Goal: Transaction & Acquisition: Purchase product/service

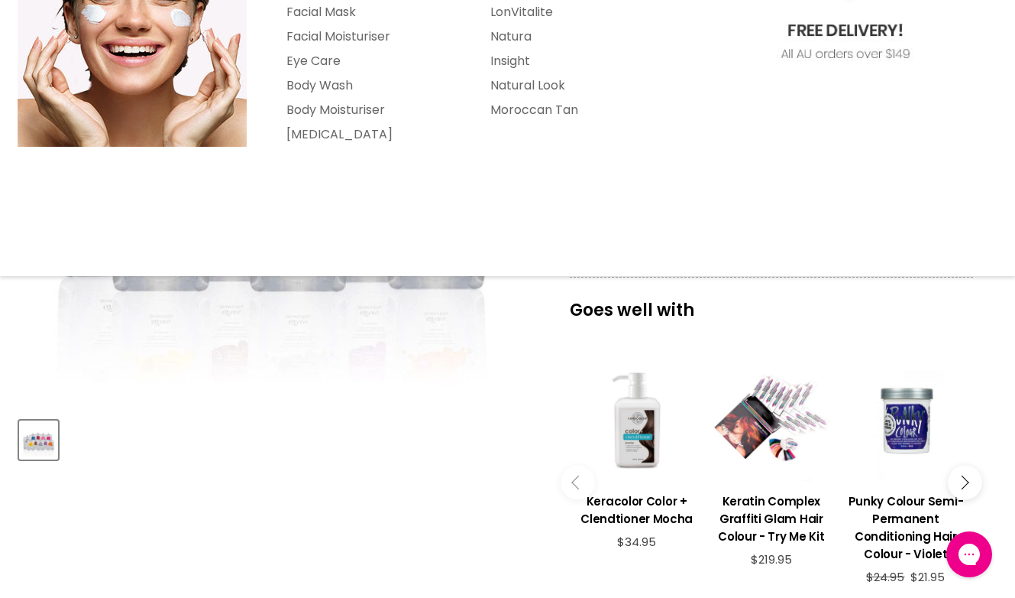
scroll to position [331, 0]
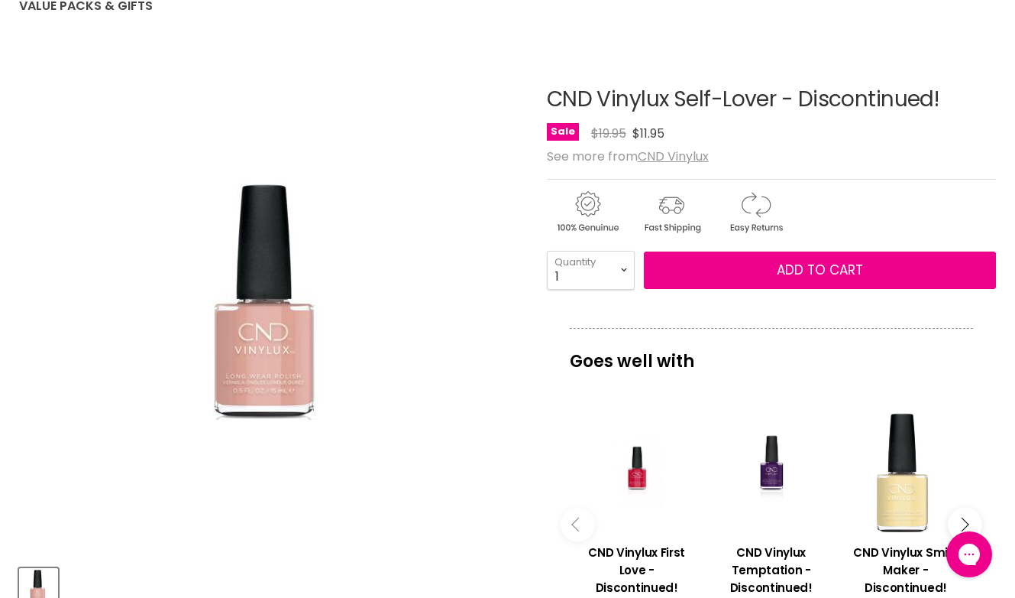
scroll to position [173, 0]
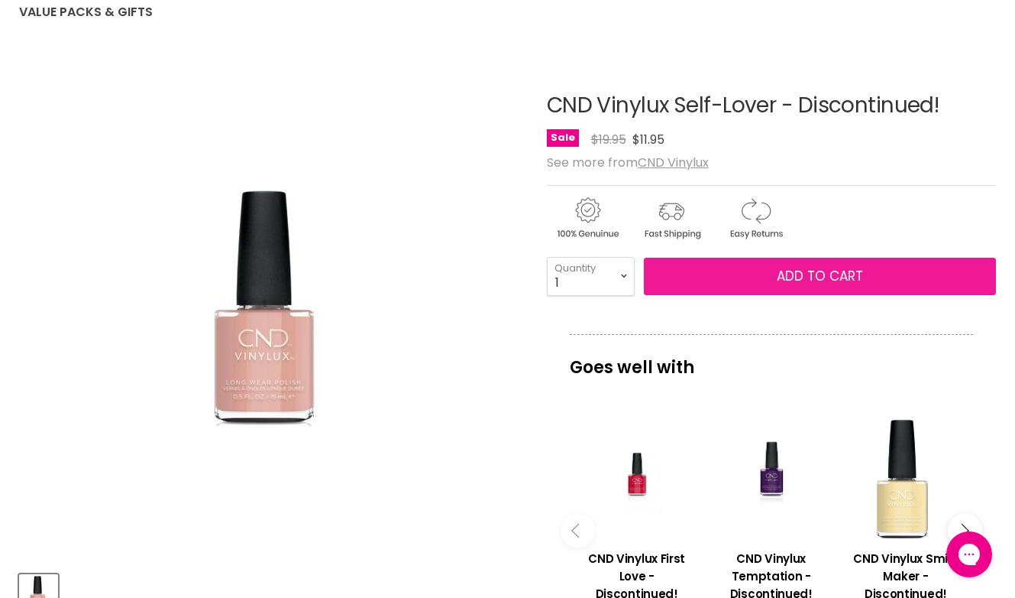
click at [844, 280] on span "Add to cart" at bounding box center [820, 276] width 86 height 18
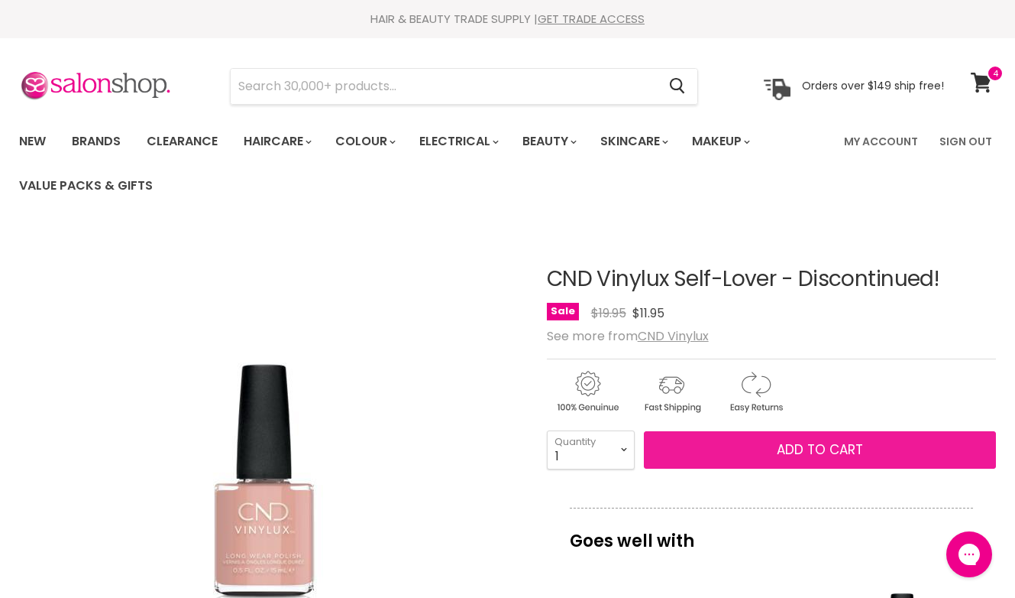
scroll to position [5, 0]
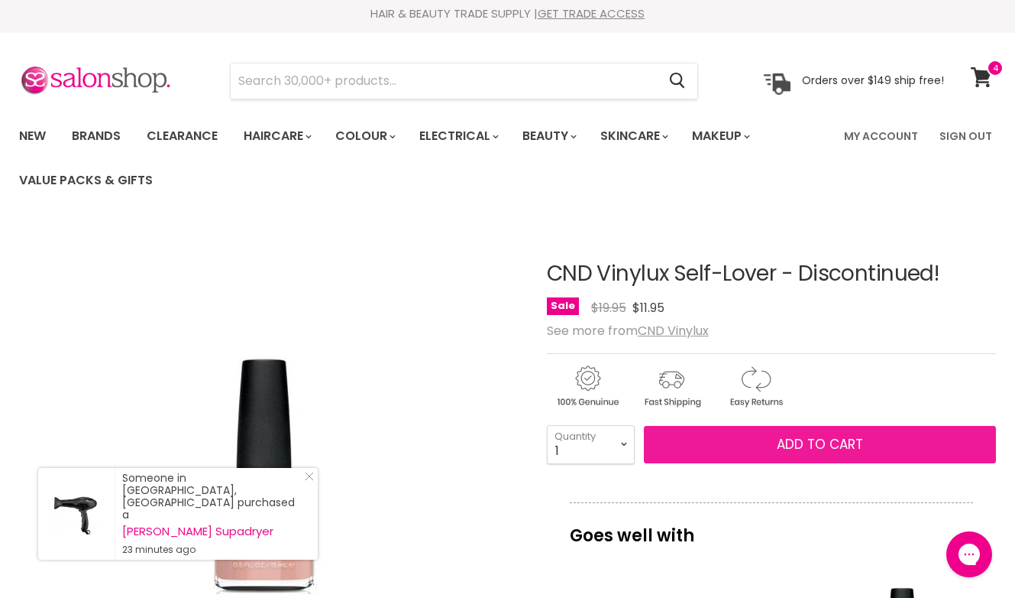
click at [824, 438] on span "Add to cart" at bounding box center [820, 444] width 86 height 18
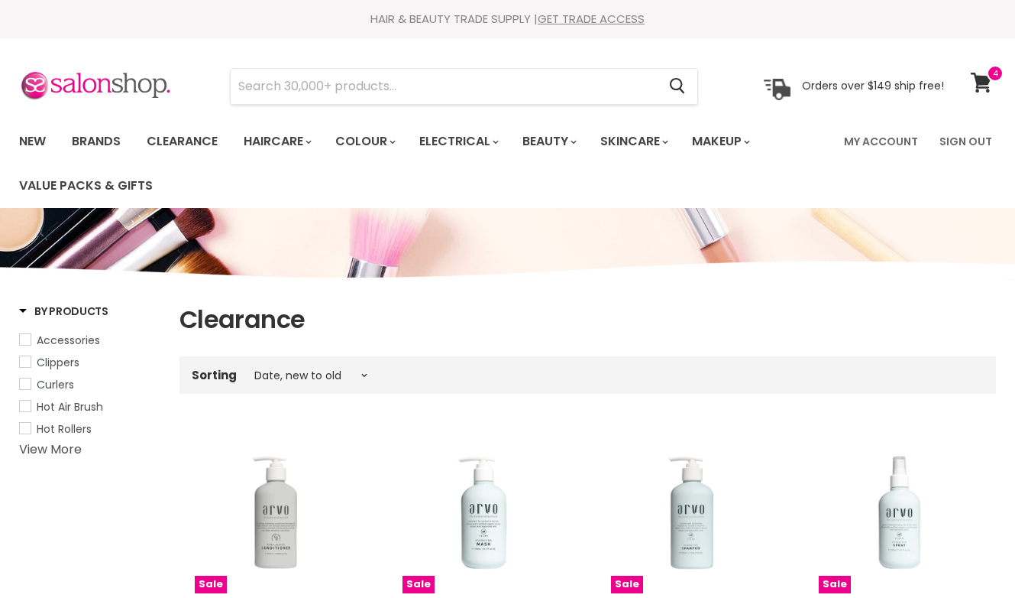
select select "created-descending"
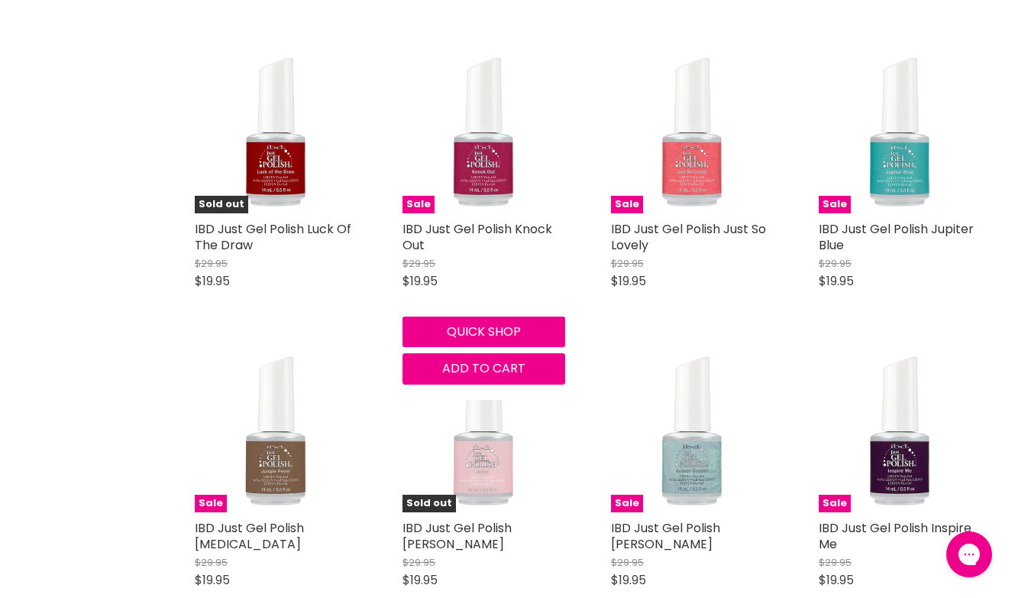
scroll to position [25207, 0]
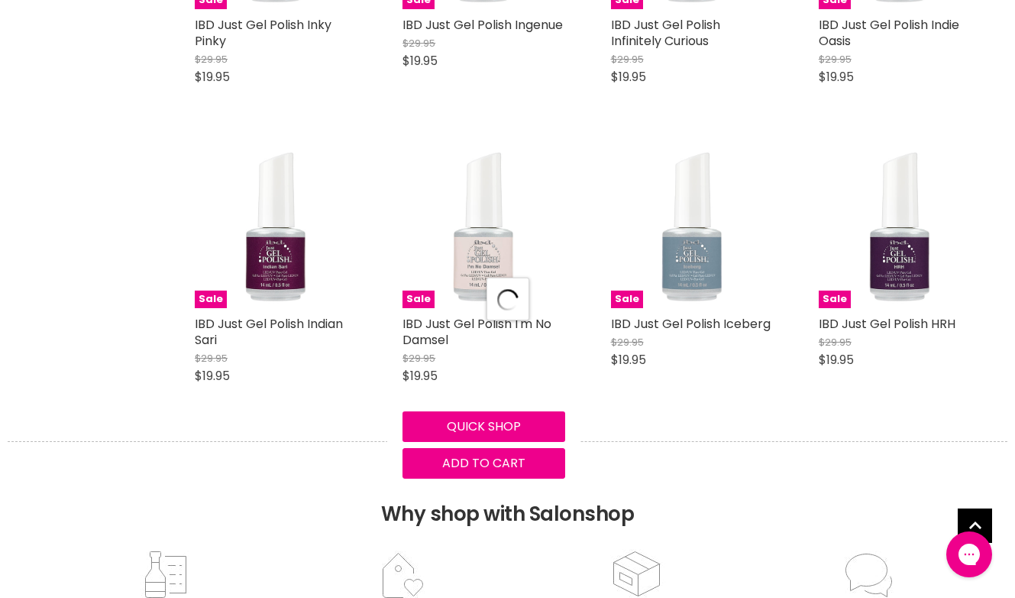
select select "created-descending"
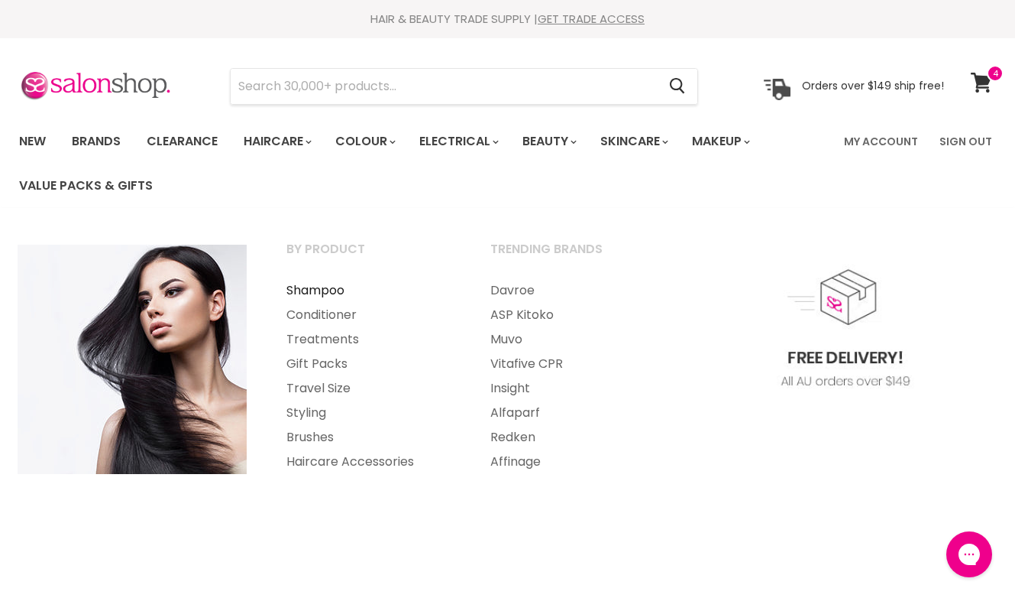
click at [312, 286] on link "Shampoo" at bounding box center [367, 290] width 201 height 24
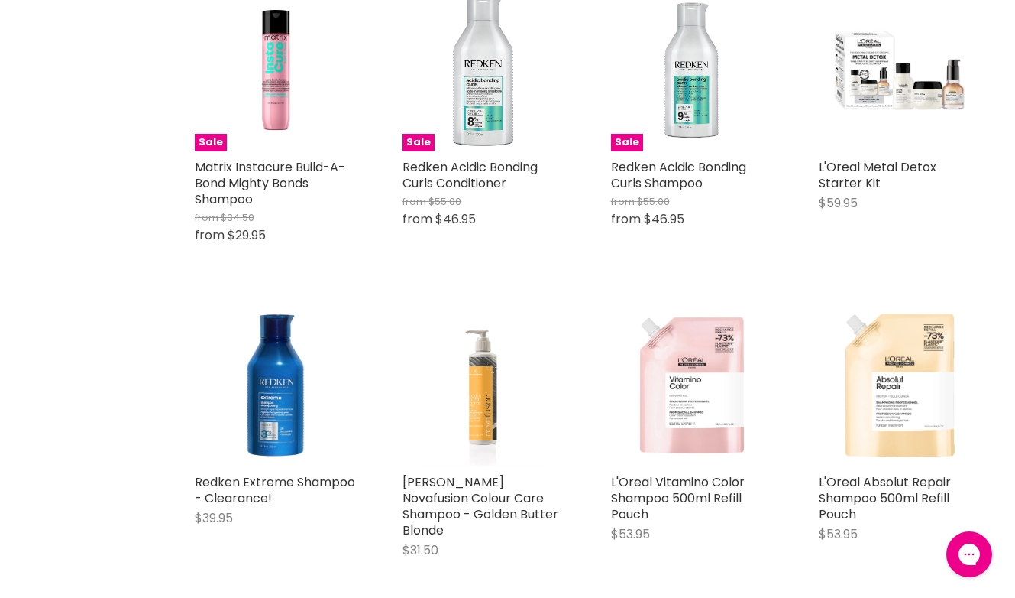
scroll to position [3157, 0]
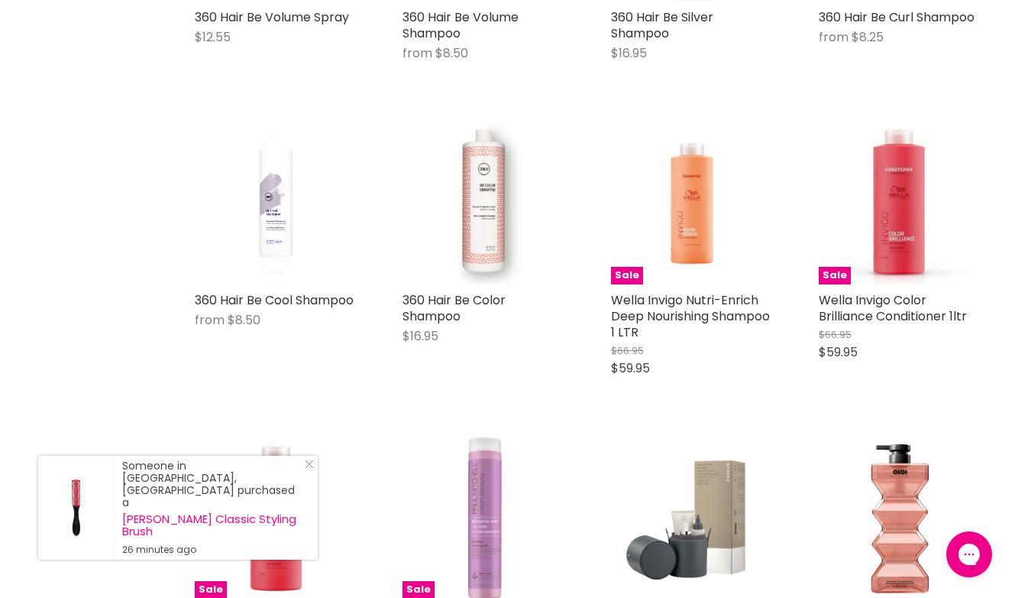
scroll to position [5136, 0]
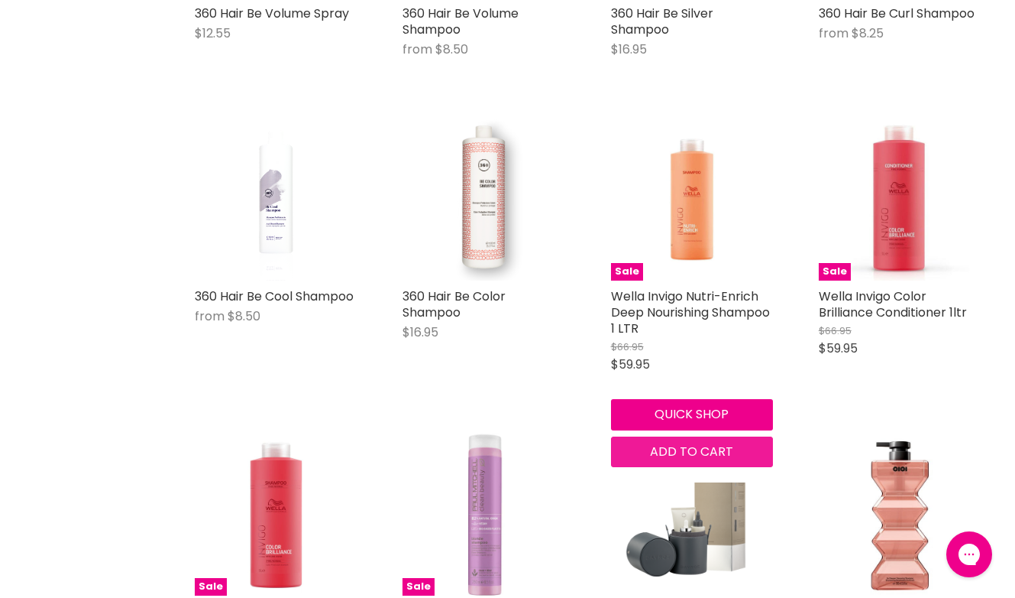
click at [686, 442] on span "Add to cart" at bounding box center [691, 451] width 83 height 18
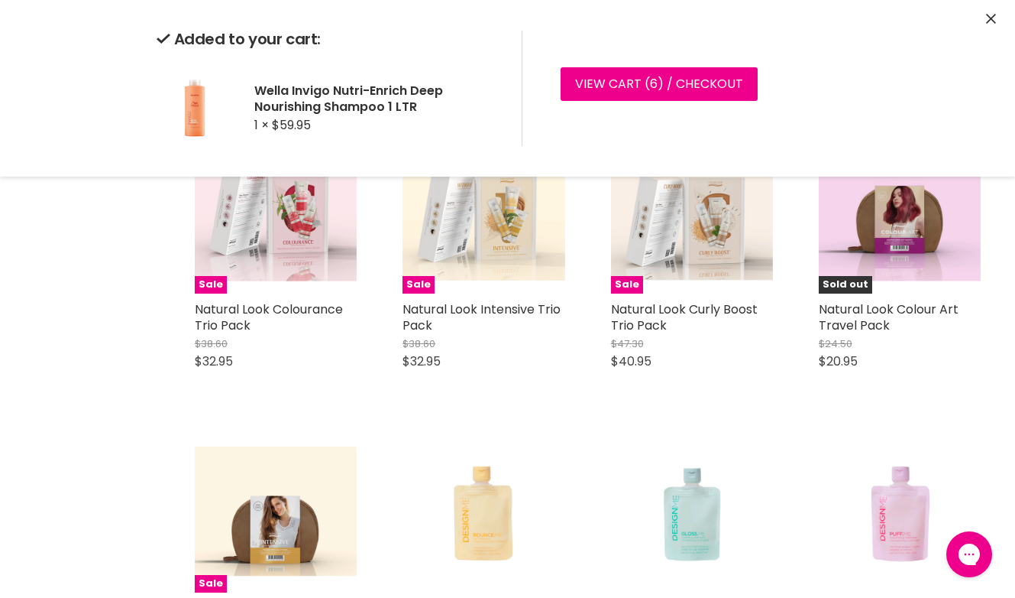
scroll to position [6938, 0]
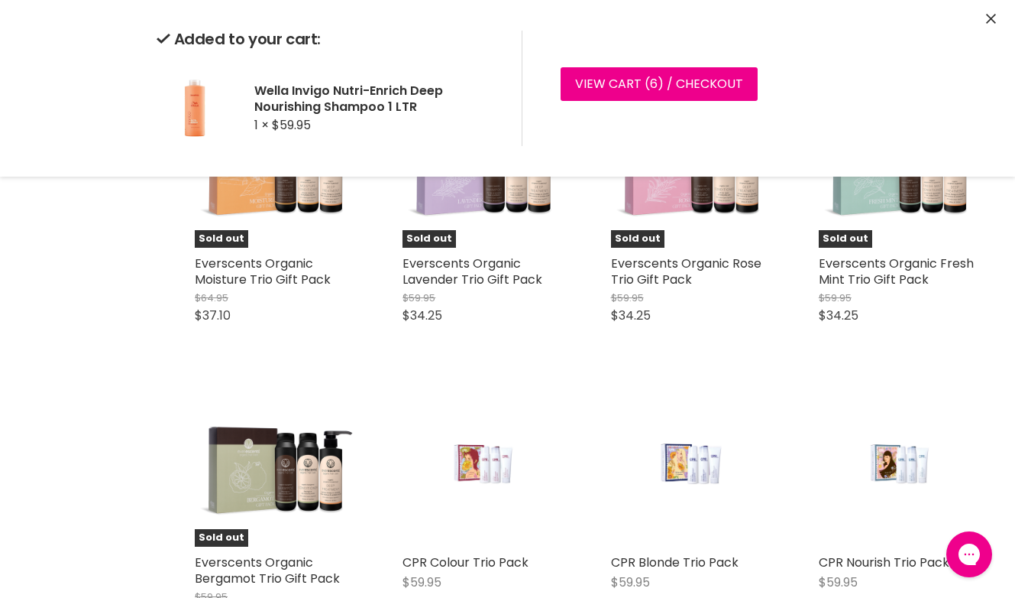
scroll to position [7577, 0]
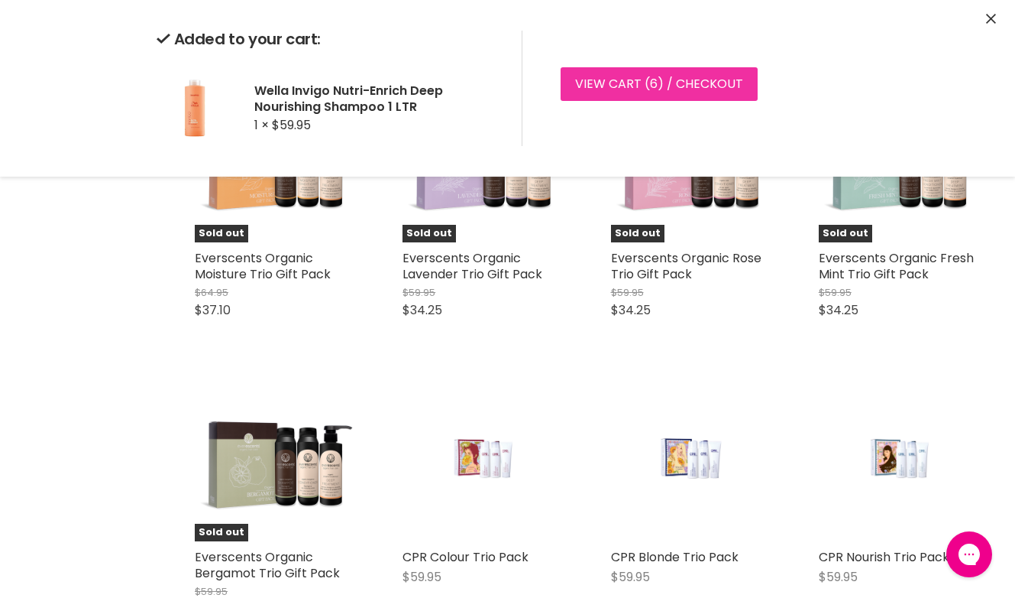
click at [641, 88] on link "View cart ( 6 ) / Checkout" at bounding box center [659, 84] width 197 height 34
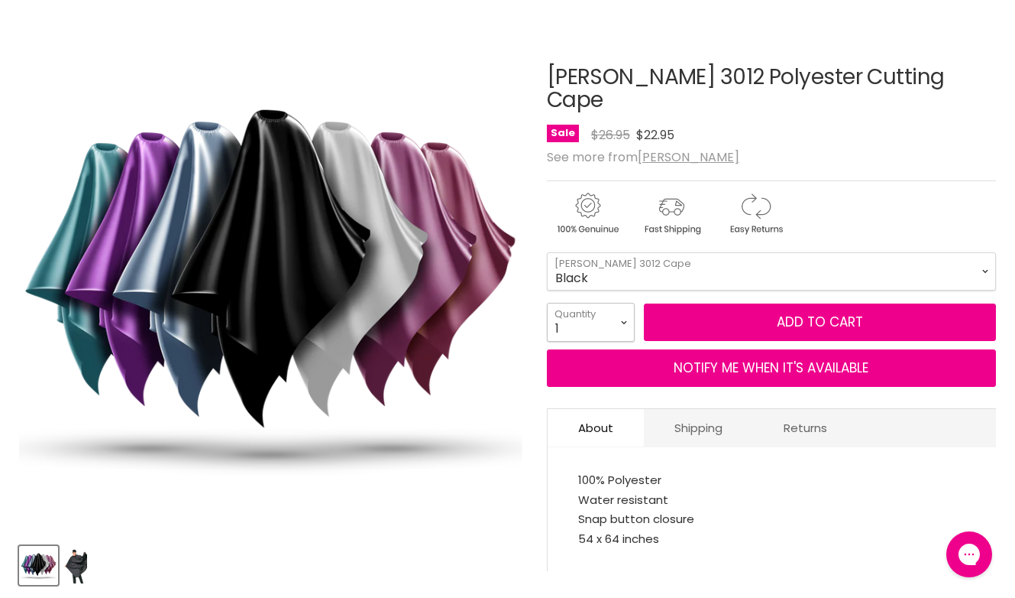
click at [625, 303] on select "1 2 3 4 5 6 7 8 9 10+" at bounding box center [591, 322] width 88 height 38
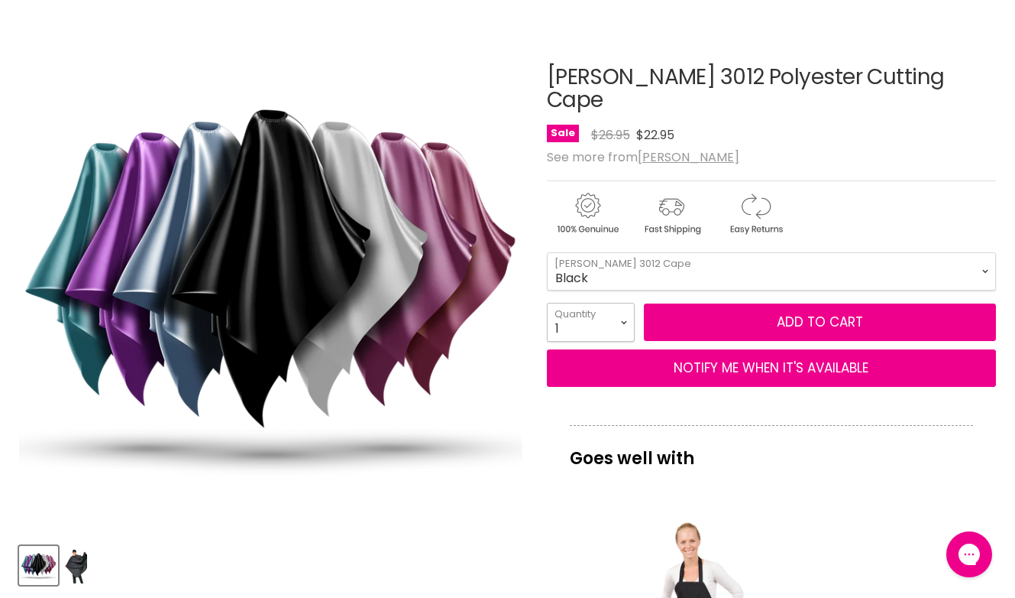
select select "2"
type input "2"
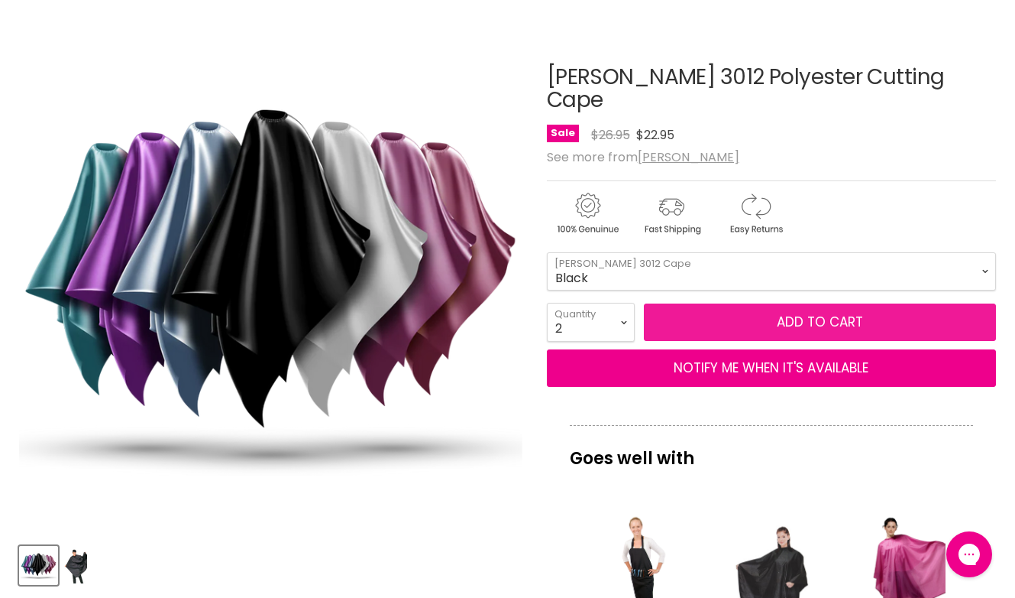
click at [808, 313] on span "Add to cart" at bounding box center [820, 322] width 86 height 18
click at [819, 313] on span "Add to cart" at bounding box center [820, 322] width 86 height 18
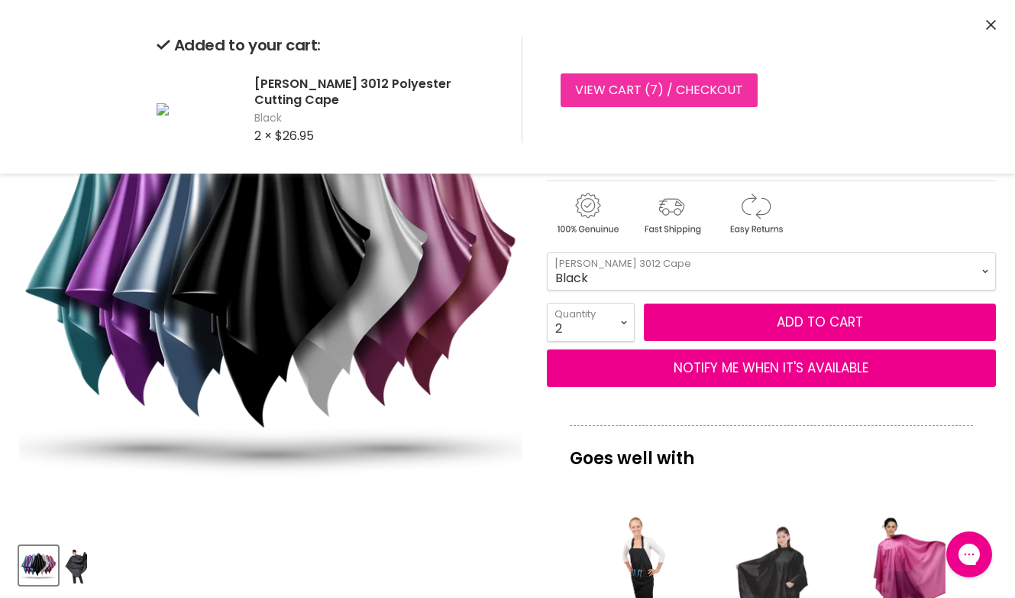
click at [663, 86] on link "View cart ( 7 ) / Checkout" at bounding box center [659, 90] width 197 height 34
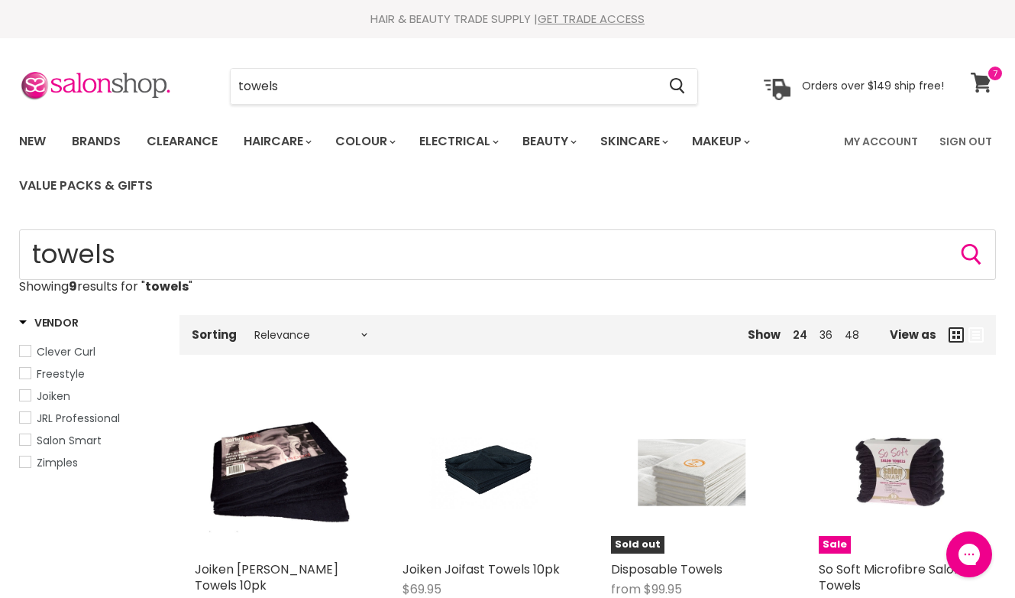
click at [985, 87] on icon at bounding box center [981, 83] width 21 height 20
